Goal: Communication & Community: Answer question/provide support

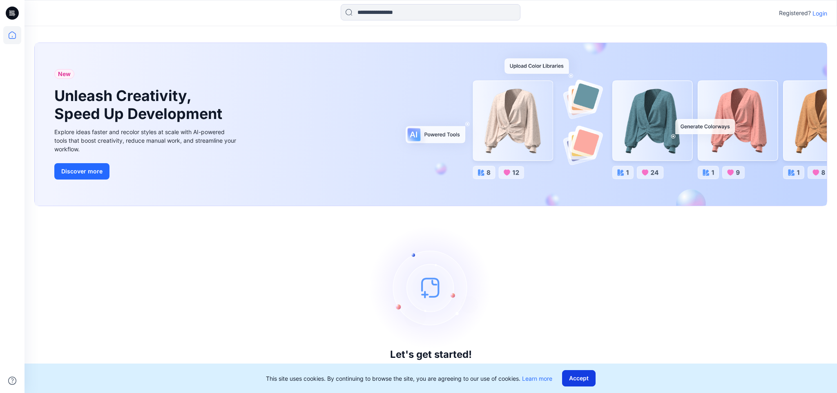
click at [585, 376] on button "Accept" at bounding box center [578, 378] width 33 height 16
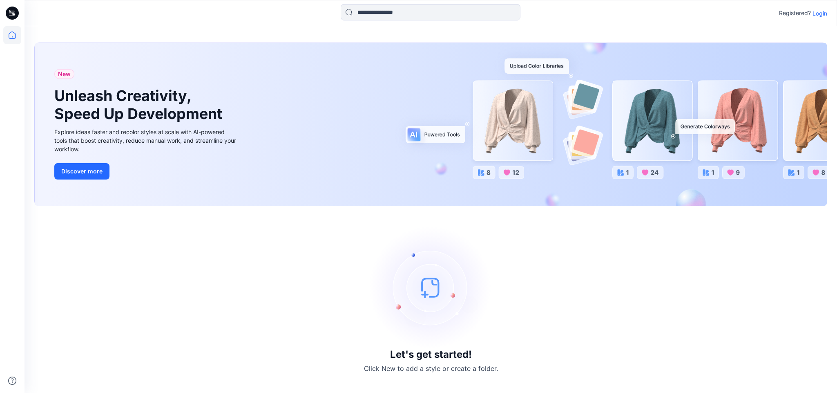
click at [822, 13] on p "Login" at bounding box center [820, 13] width 15 height 9
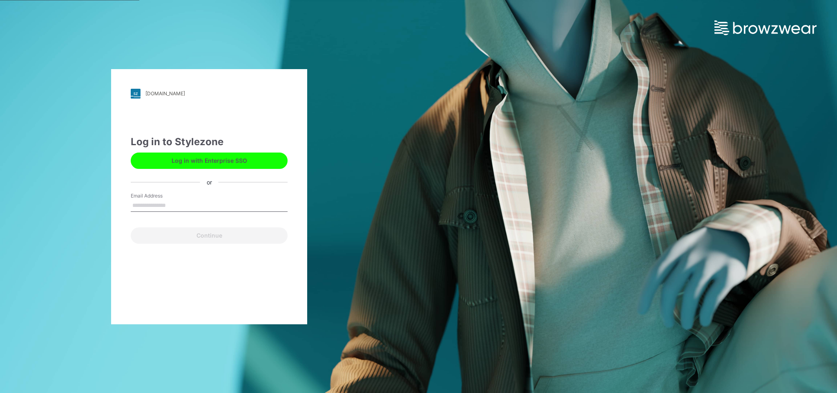
click at [184, 201] on input "Email Address" at bounding box center [209, 205] width 157 height 12
type input "**********"
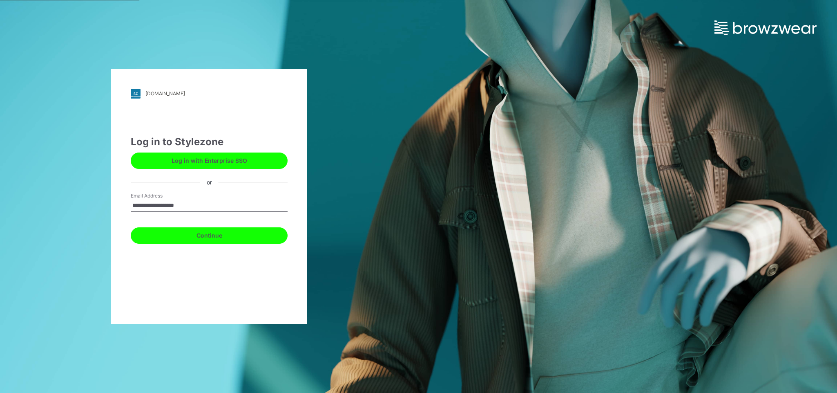
click at [205, 234] on button "Continue" at bounding box center [209, 235] width 157 height 16
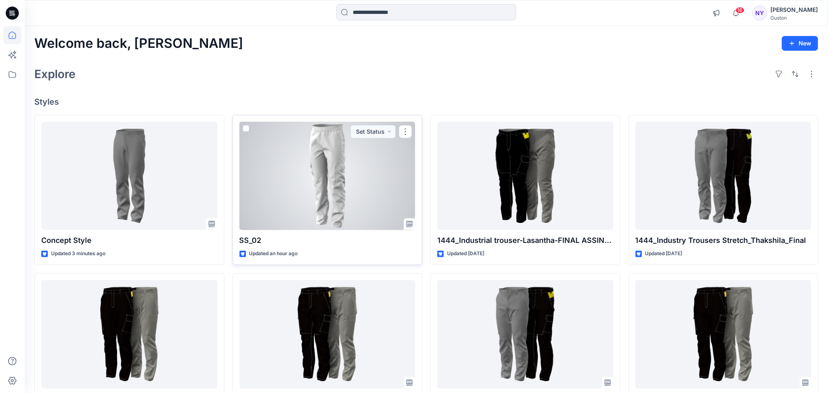
click at [286, 190] on div at bounding box center [327, 176] width 176 height 108
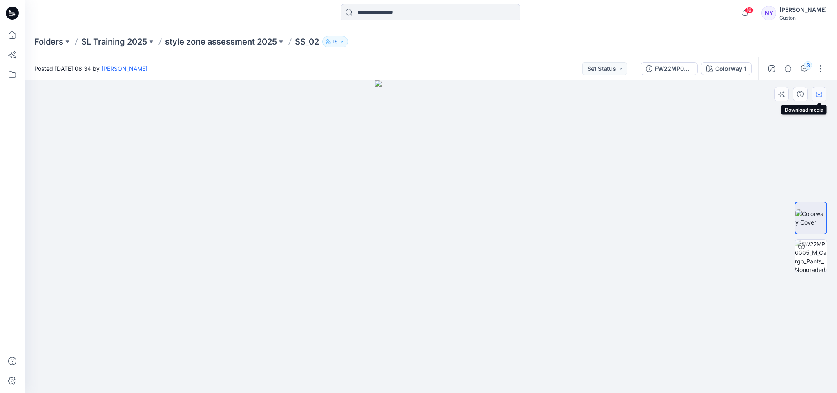
click at [818, 93] on icon "button" at bounding box center [819, 94] width 7 height 7
click at [662, 60] on div "FW22MP0005_M_Cargo_Pants_Nongraded Colorway 1" at bounding box center [696, 68] width 125 height 23
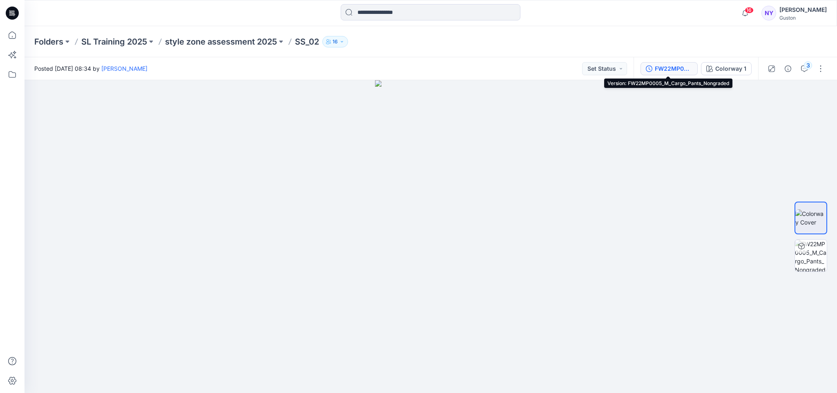
click at [669, 69] on div "FW22MP0005_M_Cargo_Pants_Nongraded" at bounding box center [674, 68] width 38 height 9
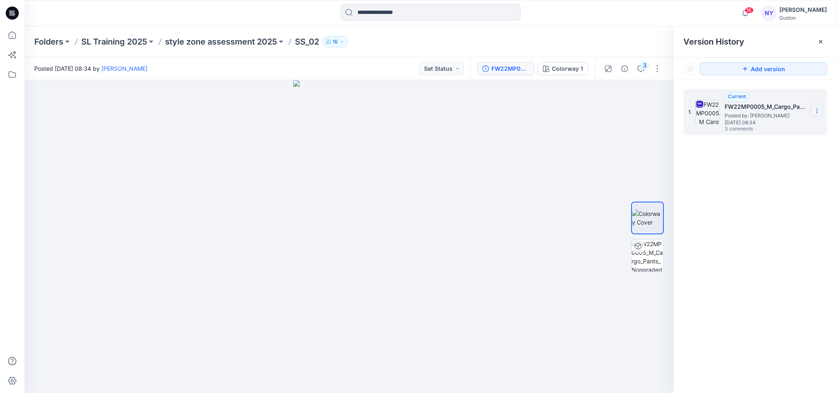
click at [817, 110] on icon at bounding box center [817, 110] width 7 height 7
click at [442, 69] on button "Set Status" at bounding box center [441, 68] width 45 height 13
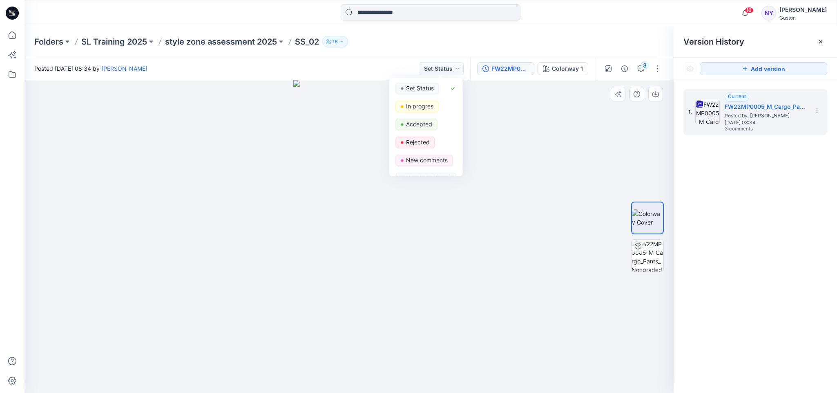
click at [495, 133] on div at bounding box center [349, 236] width 649 height 313
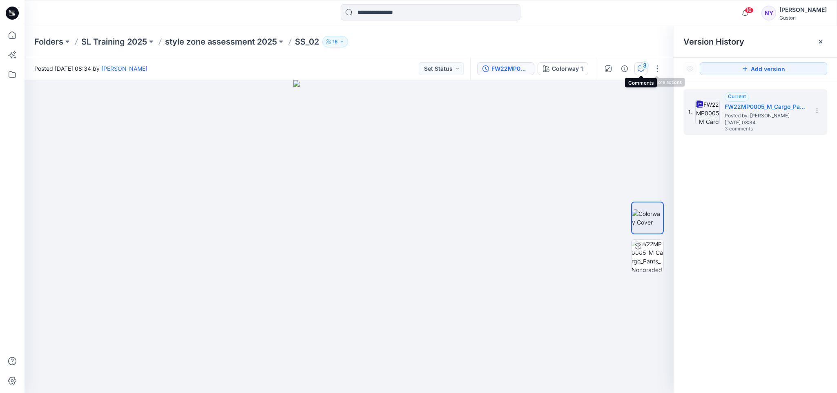
click at [643, 68] on div "3" at bounding box center [645, 65] width 8 height 8
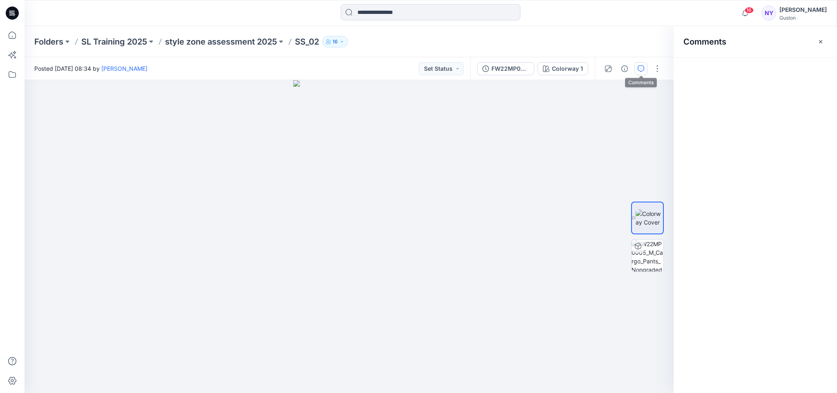
click at [641, 69] on icon "button" at bounding box center [641, 68] width 7 height 7
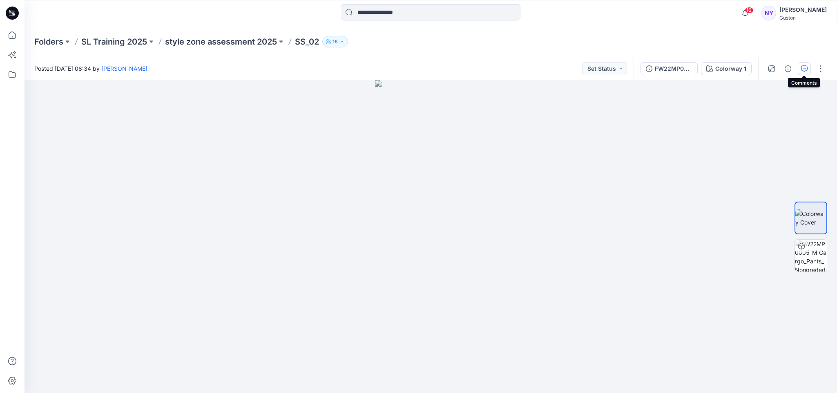
click at [806, 70] on icon "button" at bounding box center [804, 68] width 7 height 7
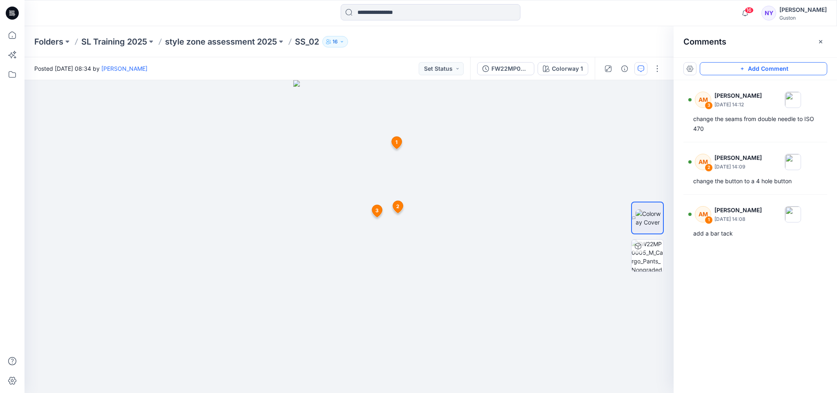
click at [784, 70] on button "Add Comment" at bounding box center [763, 68] width 127 height 13
click at [337, 151] on div "4 1 AM [PERSON_NAME] [DATE] 14:08 add a bar tack Reply 2 AM [PERSON_NAME] [DATE…" at bounding box center [349, 236] width 649 height 313
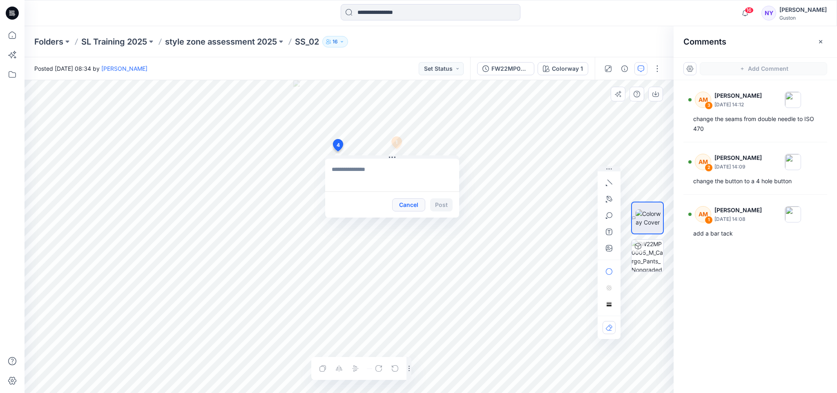
click at [405, 205] on button "Cancel" at bounding box center [408, 204] width 33 height 13
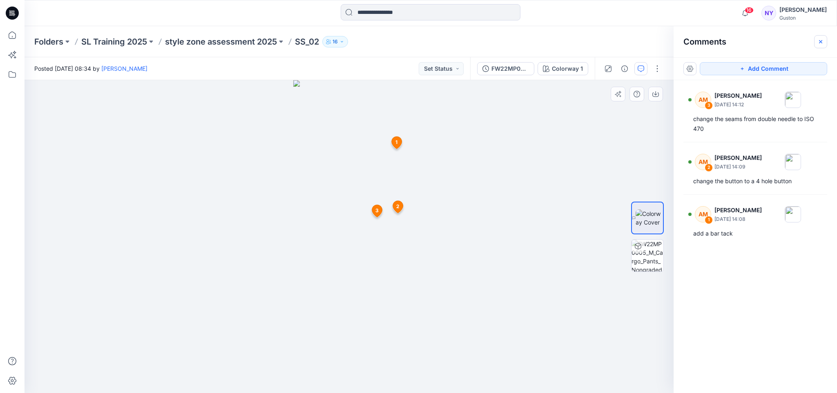
click at [820, 41] on icon "button" at bounding box center [820, 41] width 3 height 3
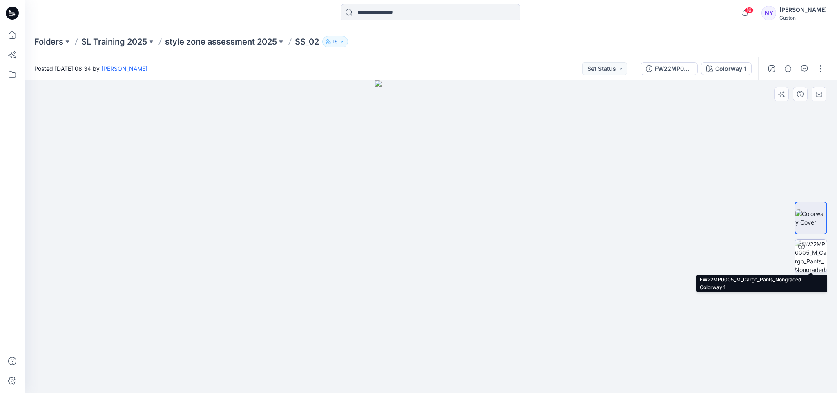
click at [813, 251] on img at bounding box center [811, 255] width 32 height 32
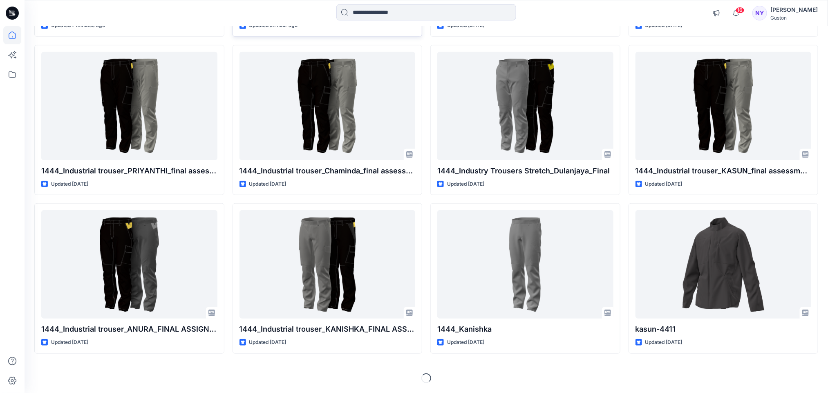
scroll to position [228, 0]
